Goal: Information Seeking & Learning: Check status

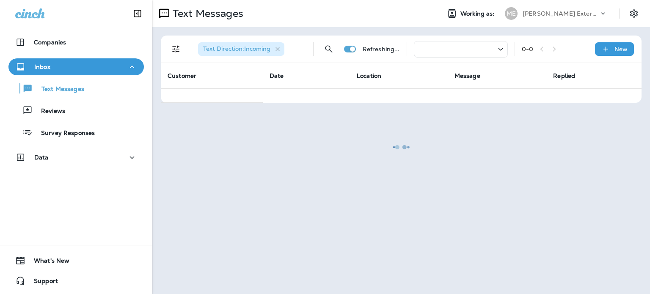
click at [288, 143] on div at bounding box center [401, 147] width 496 height 292
